Goal: Task Accomplishment & Management: Use online tool/utility

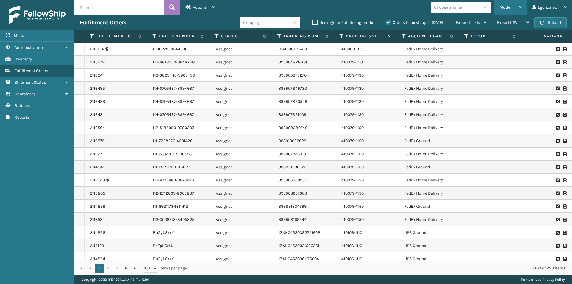
click at [523, 9] on div "Mode Regular Mode Picking Mode Labeling Mode Exit Scan Mode" at bounding box center [510, 7] width 33 height 15
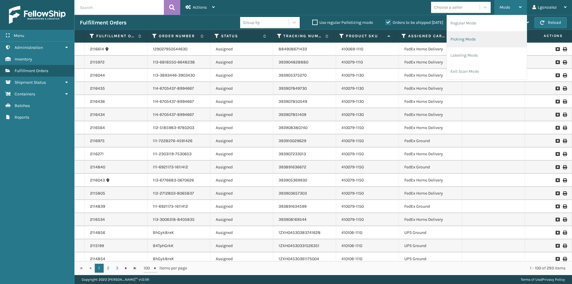
click at [474, 41] on li "Picking Mode" at bounding box center [487, 39] width 80 height 16
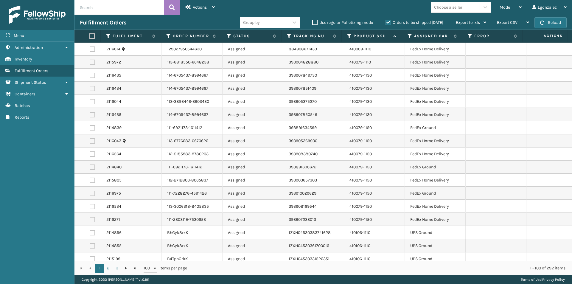
click at [91, 36] on label at bounding box center [91, 35] width 4 height 5
click at [90, 36] on input "checkbox" at bounding box center [89, 36] width 0 height 4
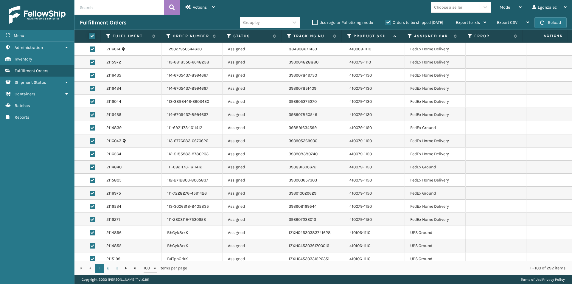
checkbox input "true"
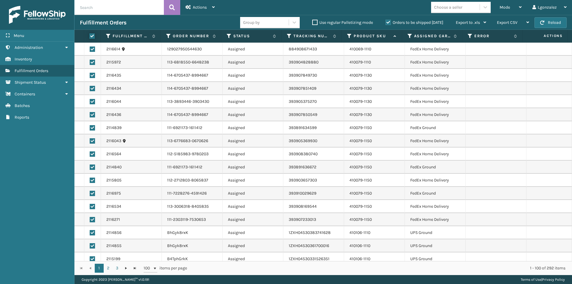
checkbox input "true"
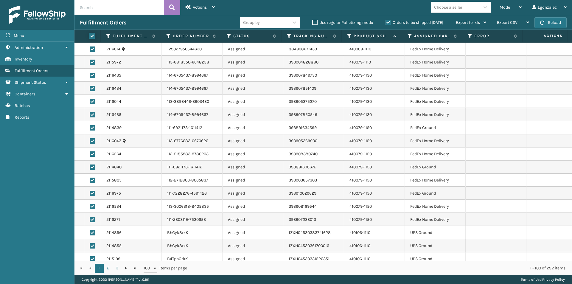
checkbox input "true"
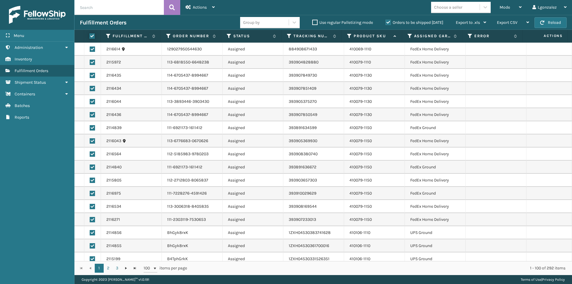
checkbox input "true"
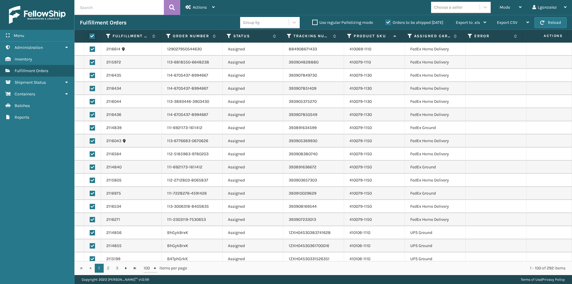
checkbox input "true"
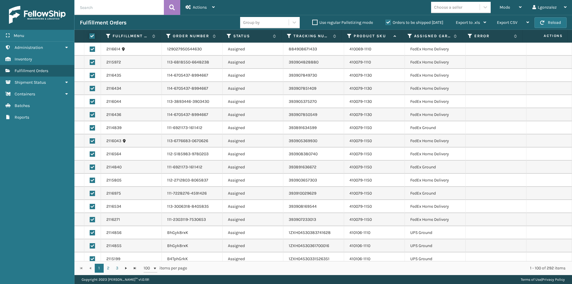
checkbox input "true"
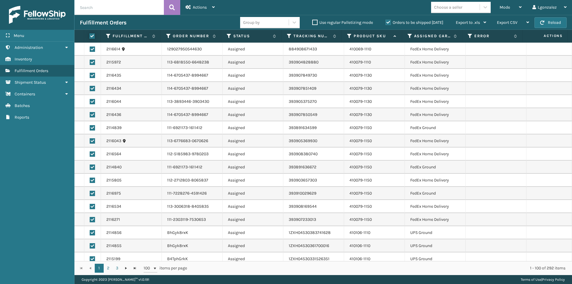
checkbox input "true"
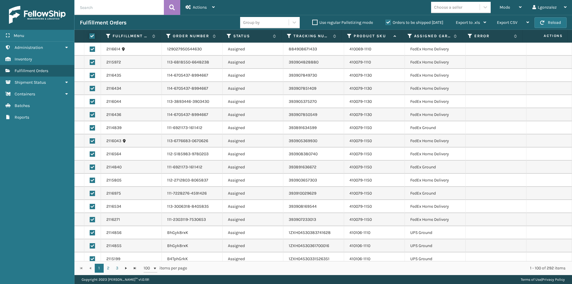
checkbox input "true"
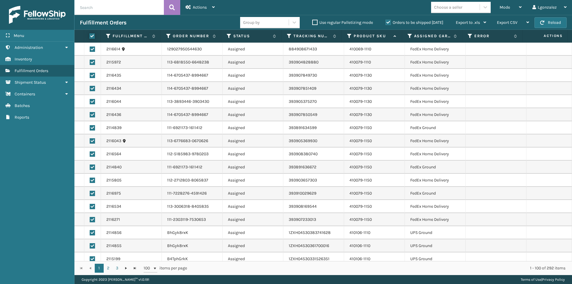
checkbox input "true"
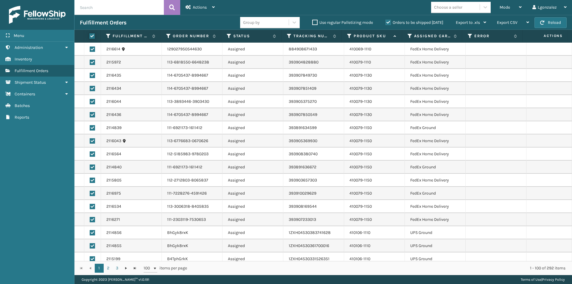
checkbox input "true"
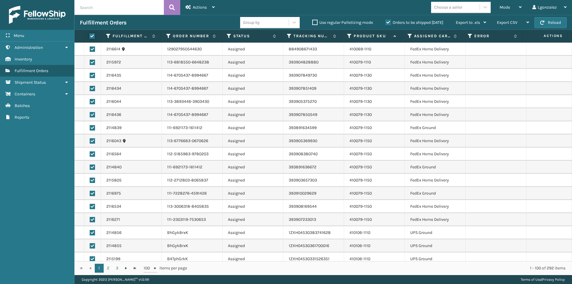
checkbox input "true"
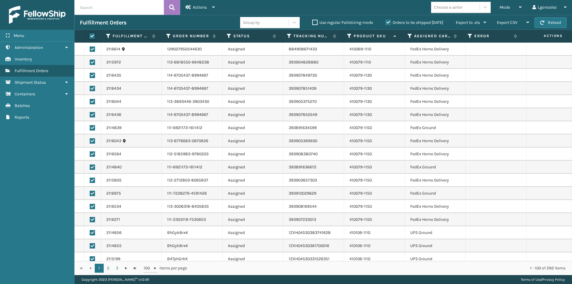
checkbox input "true"
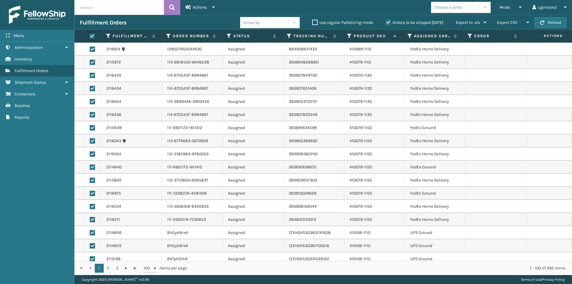
checkbox input "true"
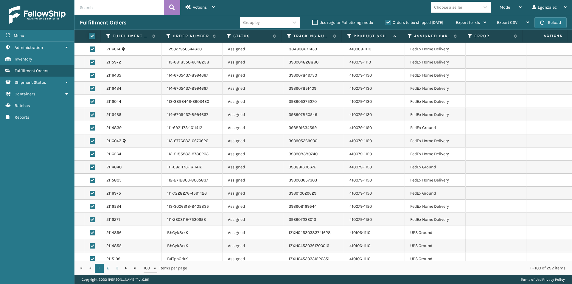
checkbox input "true"
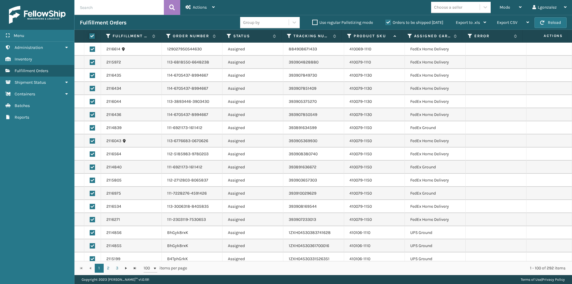
checkbox input "true"
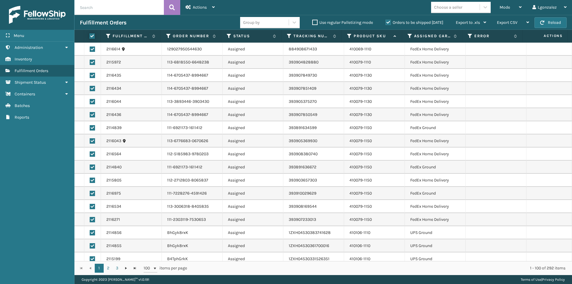
checkbox input "true"
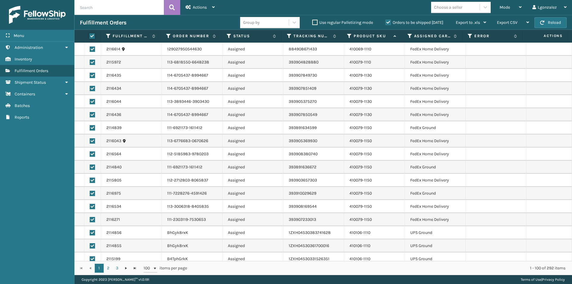
checkbox input "true"
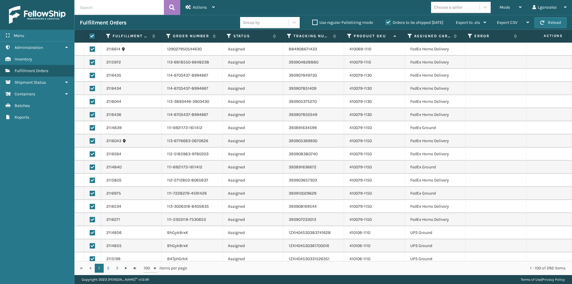
checkbox input "true"
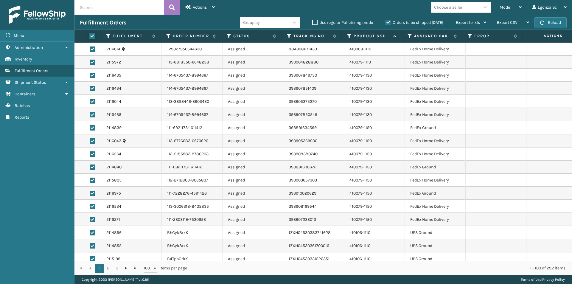
checkbox input "true"
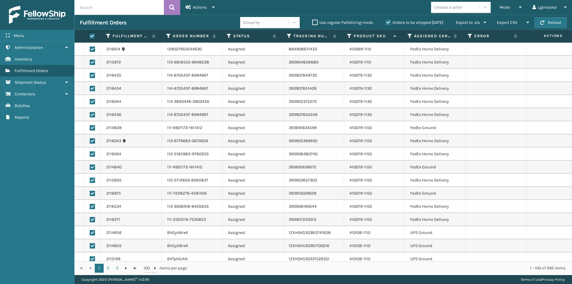
checkbox input "true"
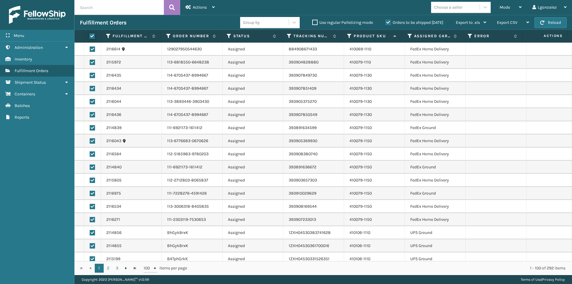
checkbox input "true"
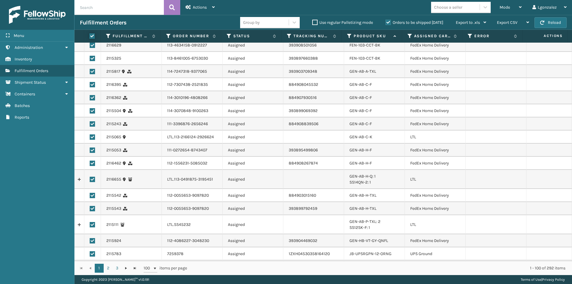
scroll to position [800, 0]
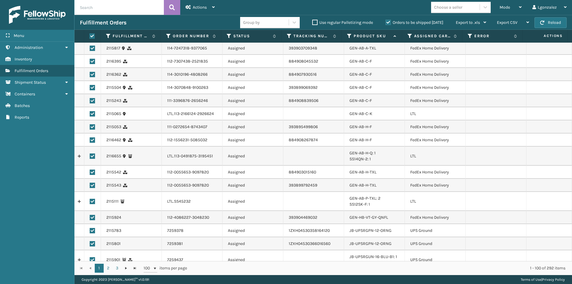
click at [91, 157] on label at bounding box center [92, 155] width 5 height 5
click at [90, 157] on input "checkbox" at bounding box center [90, 155] width 0 height 4
checkbox input "false"
click at [91, 202] on label at bounding box center [92, 201] width 5 height 5
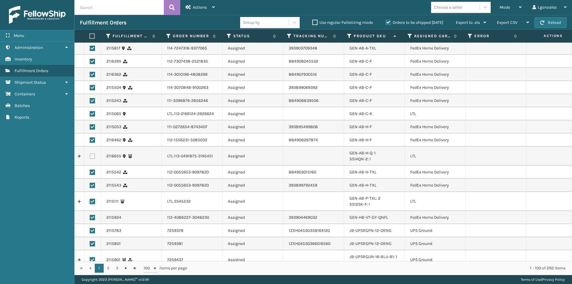
click at [90, 202] on input "checkbox" at bounding box center [90, 201] width 0 height 4
checkbox input "false"
click at [90, 115] on label at bounding box center [92, 113] width 5 height 5
click at [90, 115] on input "checkbox" at bounding box center [90, 113] width 0 height 4
checkbox input "false"
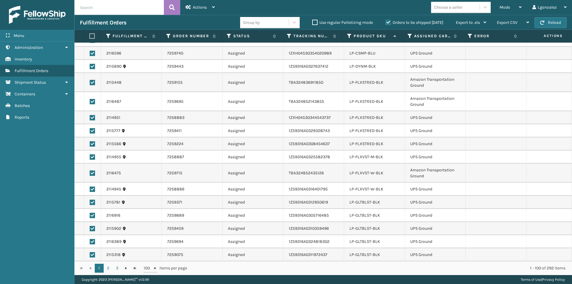
scroll to position [1128, 0]
click at [209, 1] on div "Actions" at bounding box center [200, 7] width 29 height 15
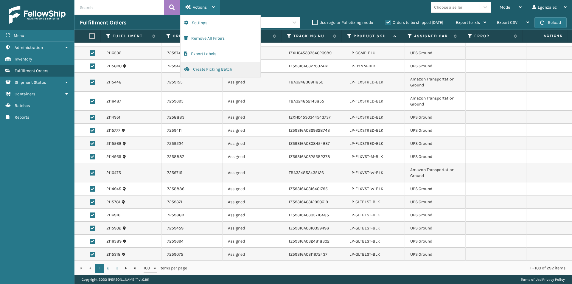
click at [202, 68] on button "Create Picking Batch" at bounding box center [220, 69] width 80 height 15
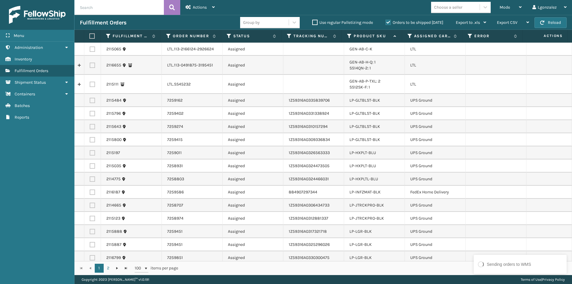
click at [92, 38] on label at bounding box center [91, 35] width 4 height 5
click at [90, 38] on input "checkbox" at bounding box center [89, 36] width 0 height 4
checkbox input "true"
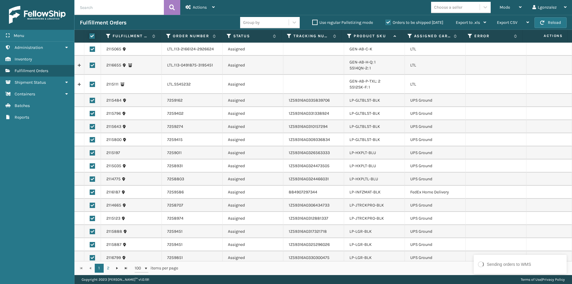
checkbox input "true"
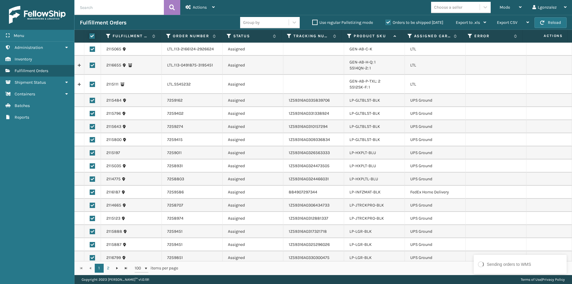
checkbox input "true"
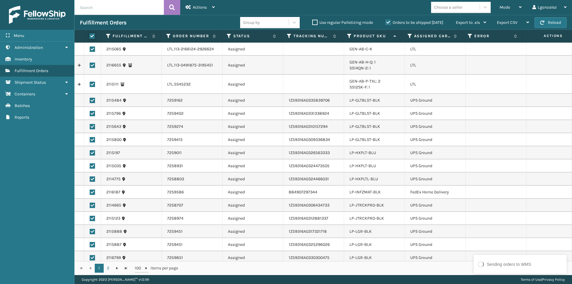
checkbox input "true"
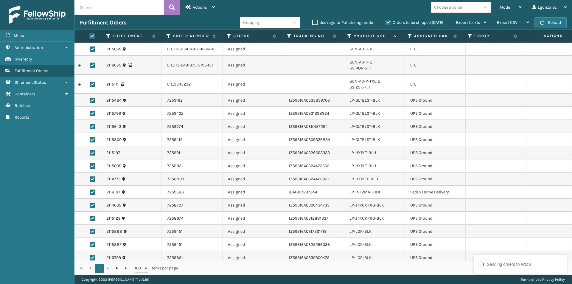
checkbox input "true"
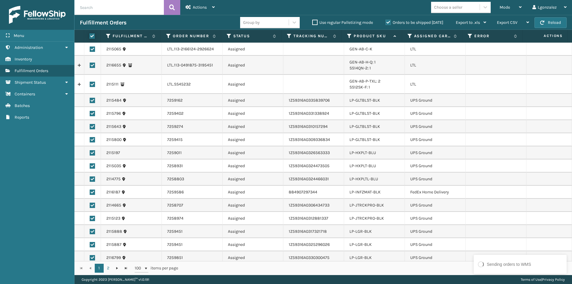
checkbox input "true"
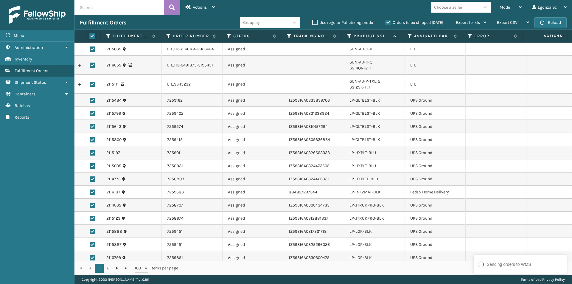
checkbox input "true"
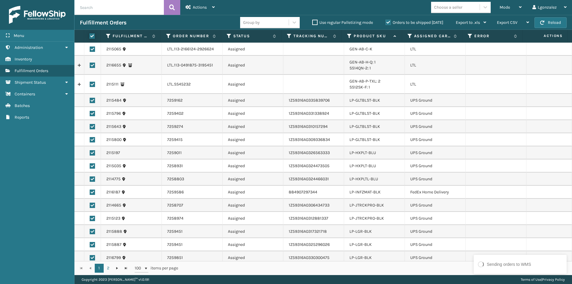
checkbox input "true"
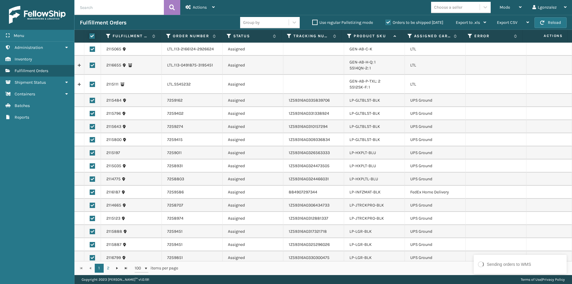
checkbox input "true"
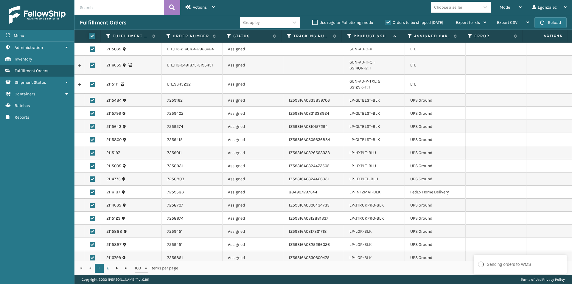
checkbox input "true"
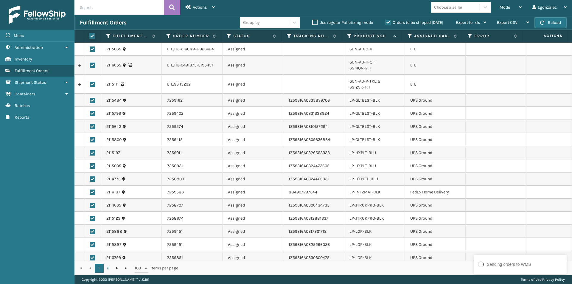
checkbox input "true"
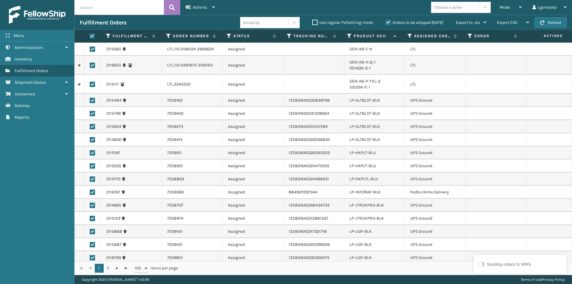
checkbox input "true"
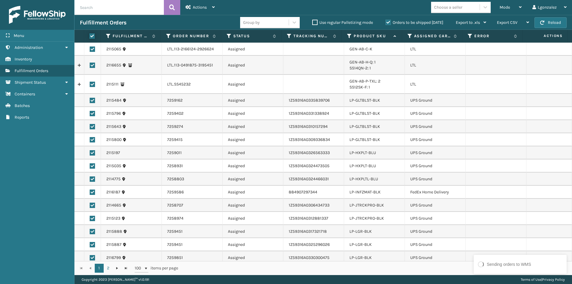
checkbox input "true"
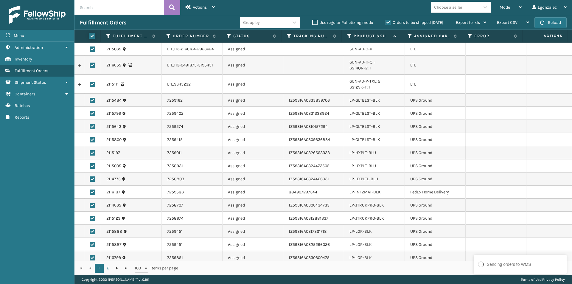
checkbox input "true"
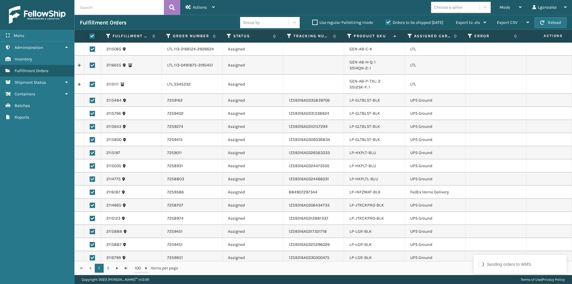
checkbox input "true"
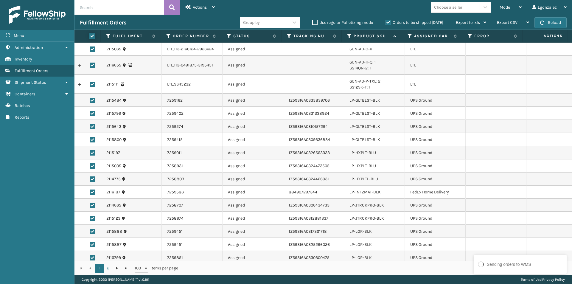
checkbox input "true"
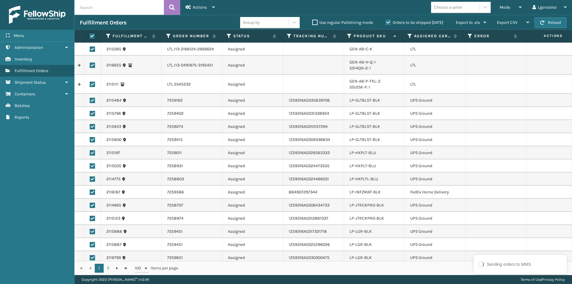
checkbox input "true"
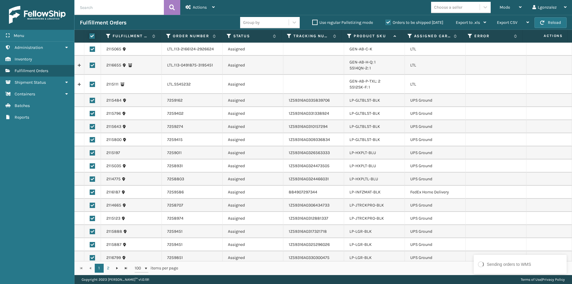
checkbox input "true"
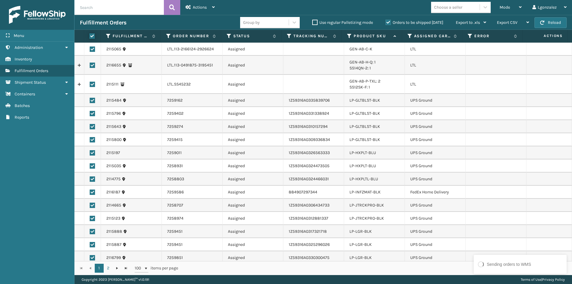
checkbox input "true"
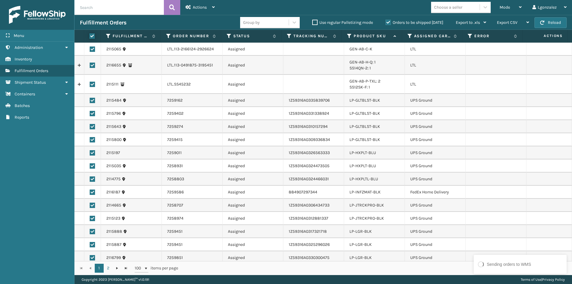
checkbox input "true"
click at [93, 51] on label at bounding box center [92, 48] width 5 height 5
click at [90, 50] on input "checkbox" at bounding box center [90, 48] width 0 height 4
click at [90, 67] on label at bounding box center [92, 65] width 5 height 5
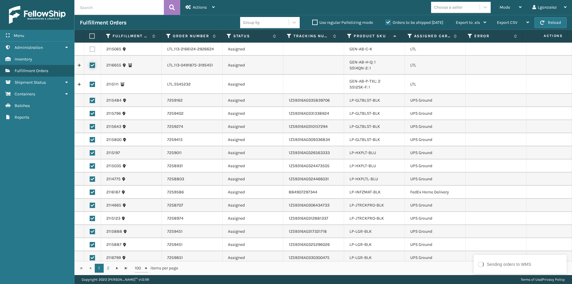
click at [90, 66] on input "checkbox" at bounding box center [90, 65] width 0 height 4
click at [92, 86] on label at bounding box center [92, 84] width 5 height 5
click at [90, 85] on input "checkbox" at bounding box center [90, 84] width 0 height 4
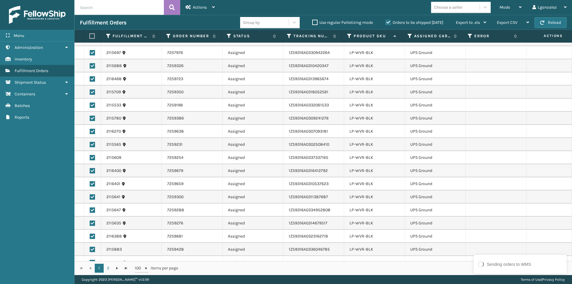
scroll to position [1116, 0]
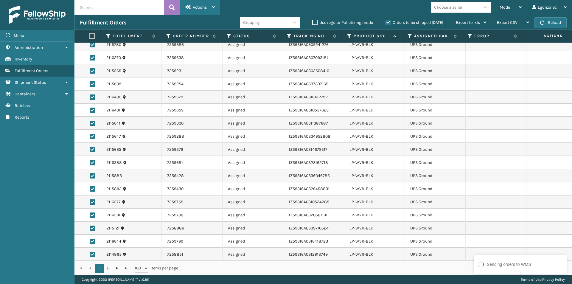
click at [215, 8] on div "Actions Settings Remove All Filters Export Labels Create Picking Batch" at bounding box center [200, 7] width 40 height 15
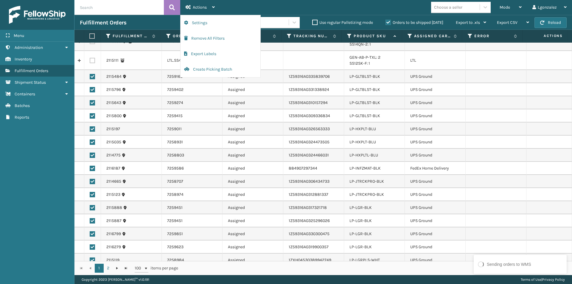
scroll to position [0, 0]
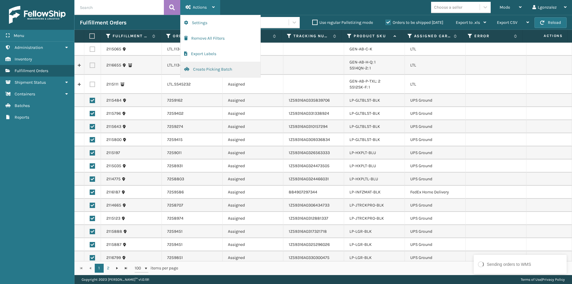
click at [220, 70] on button "Create Picking Batch" at bounding box center [220, 69] width 80 height 15
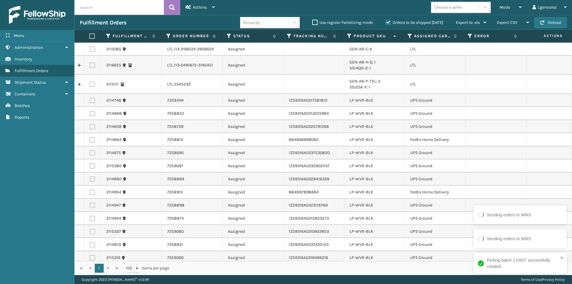
click at [92, 36] on label at bounding box center [91, 35] width 4 height 5
click at [90, 36] on input "checkbox" at bounding box center [89, 36] width 0 height 4
click at [95, 46] on label at bounding box center [92, 48] width 5 height 5
click at [90, 46] on input "checkbox" at bounding box center [90, 48] width 0 height 4
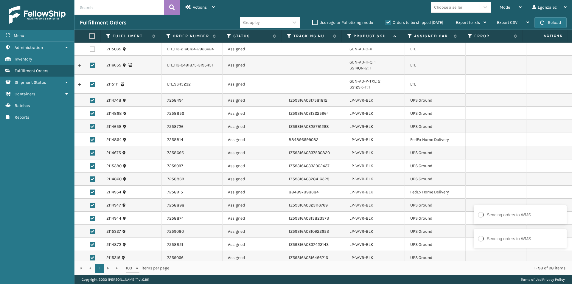
click at [91, 66] on label at bounding box center [92, 65] width 5 height 5
click at [90, 66] on input "checkbox" at bounding box center [90, 65] width 0 height 4
click at [94, 85] on label at bounding box center [92, 84] width 5 height 5
click at [90, 85] on input "checkbox" at bounding box center [90, 84] width 0 height 4
click at [216, 7] on div "Actions Settings Remove All Filters Export Labels Create Picking Batch" at bounding box center [200, 7] width 40 height 15
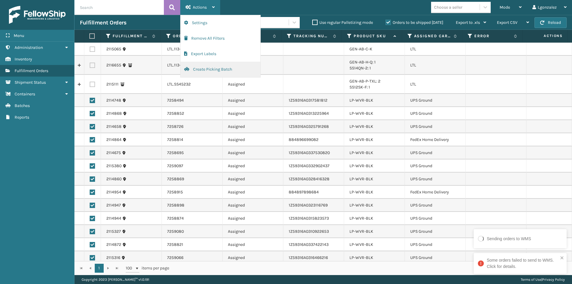
click at [202, 71] on button "Create Picking Batch" at bounding box center [220, 69] width 80 height 15
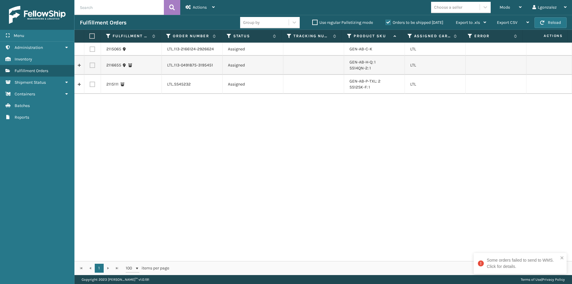
click at [505, 149] on div "2115065 LTL.113-2166124-2926624 Assigned GEN-AB-C-K LTL 2116655 LTL.113-0491875…" at bounding box center [322, 152] width 497 height 218
click at [513, 267] on div "Some orders failed to send to WMS. Click for details." at bounding box center [522, 263] width 71 height 13
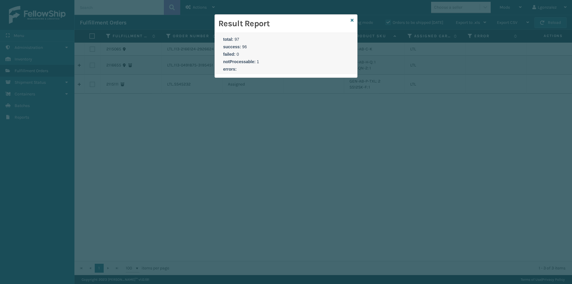
click at [353, 21] on div "Result Report" at bounding box center [286, 24] width 142 height 18
click at [353, 21] on icon at bounding box center [351, 20] width 3 height 4
